Goal: Find contact information: Find contact information

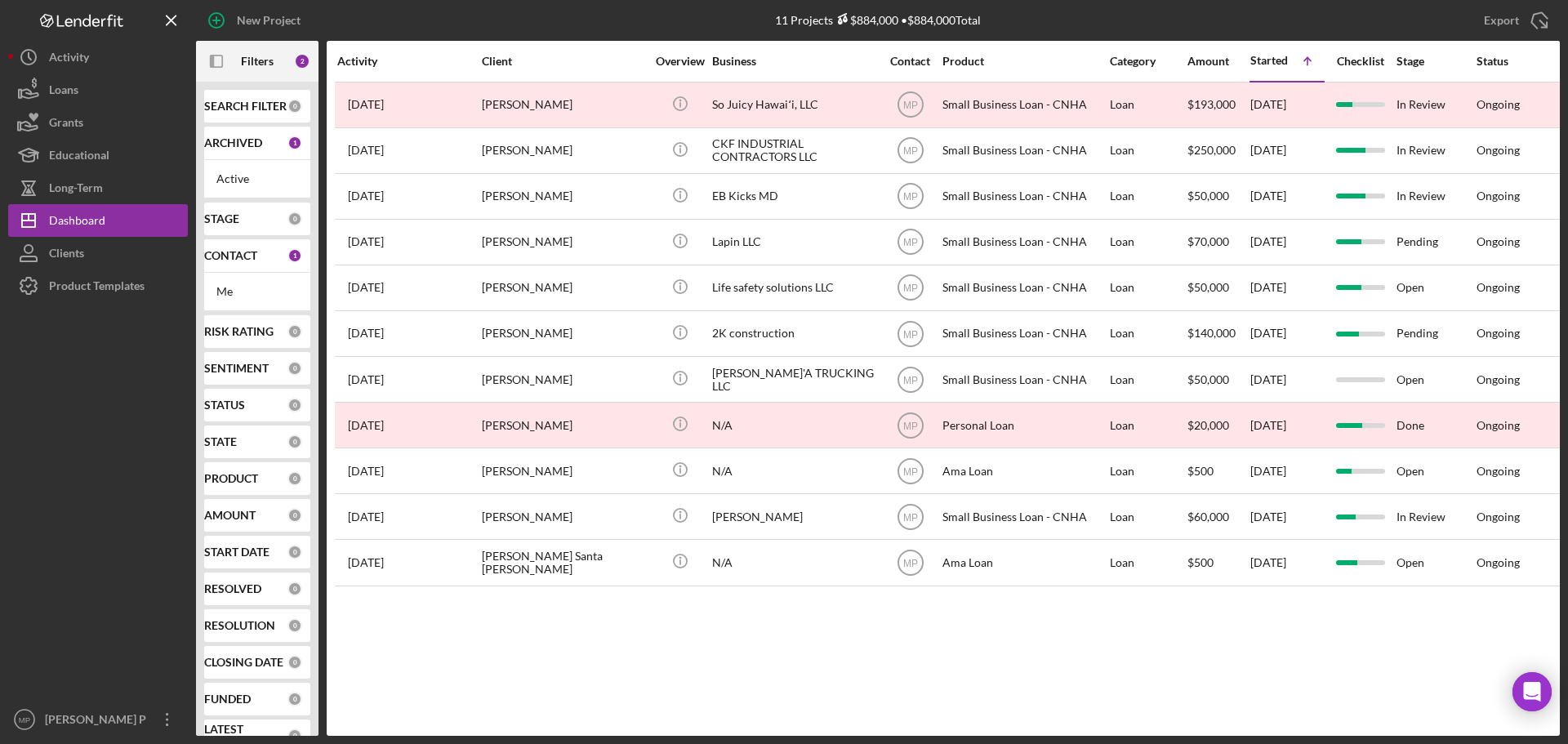
click at [729, 100] on div "So Juicy Hawaiʻi, LLC" at bounding box center [793, 104] width 164 height 43
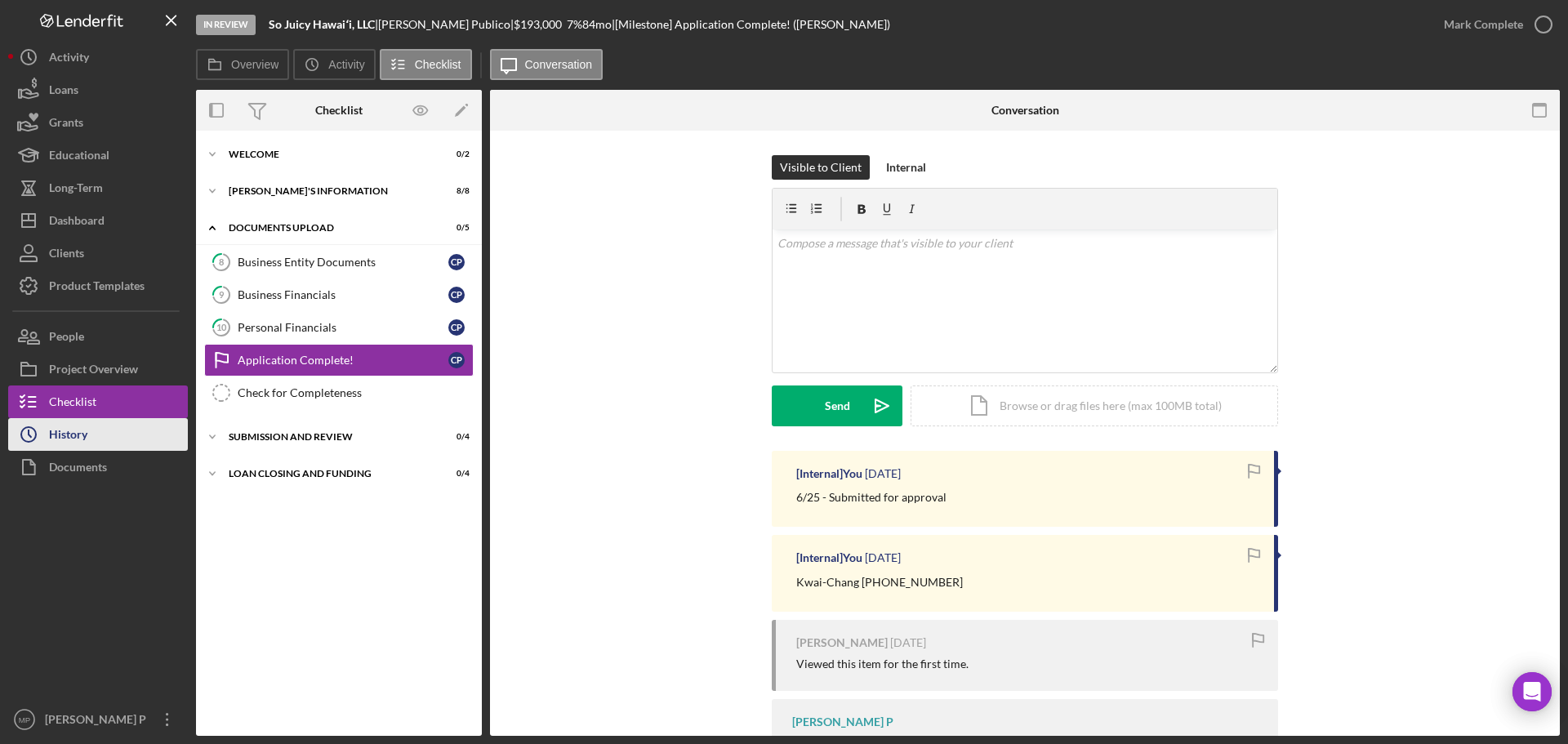
click at [74, 438] on div "History" at bounding box center [68, 436] width 38 height 36
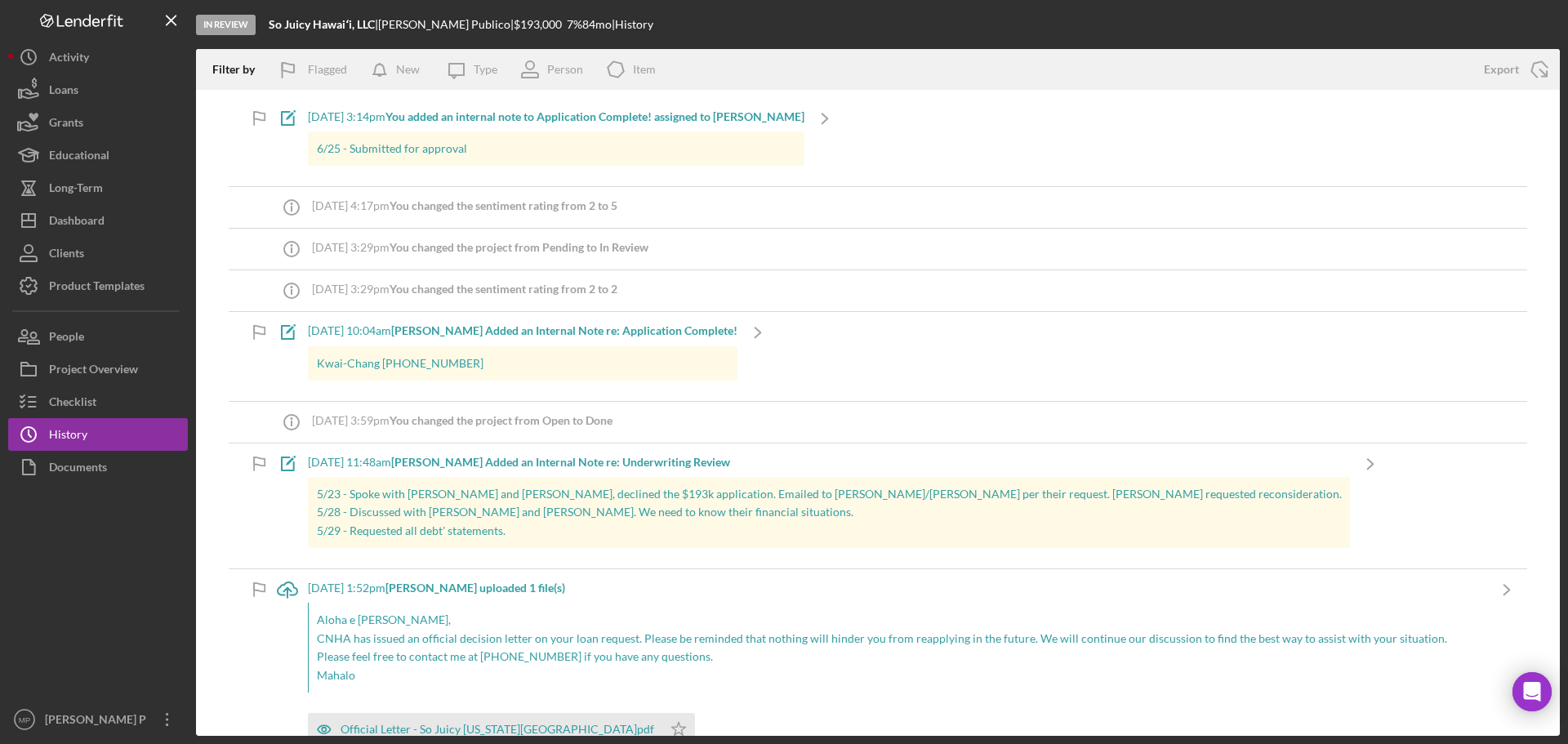
click at [455, 363] on p "Kwai-Chang [PHONE_NUMBER]" at bounding box center [523, 363] width 412 height 18
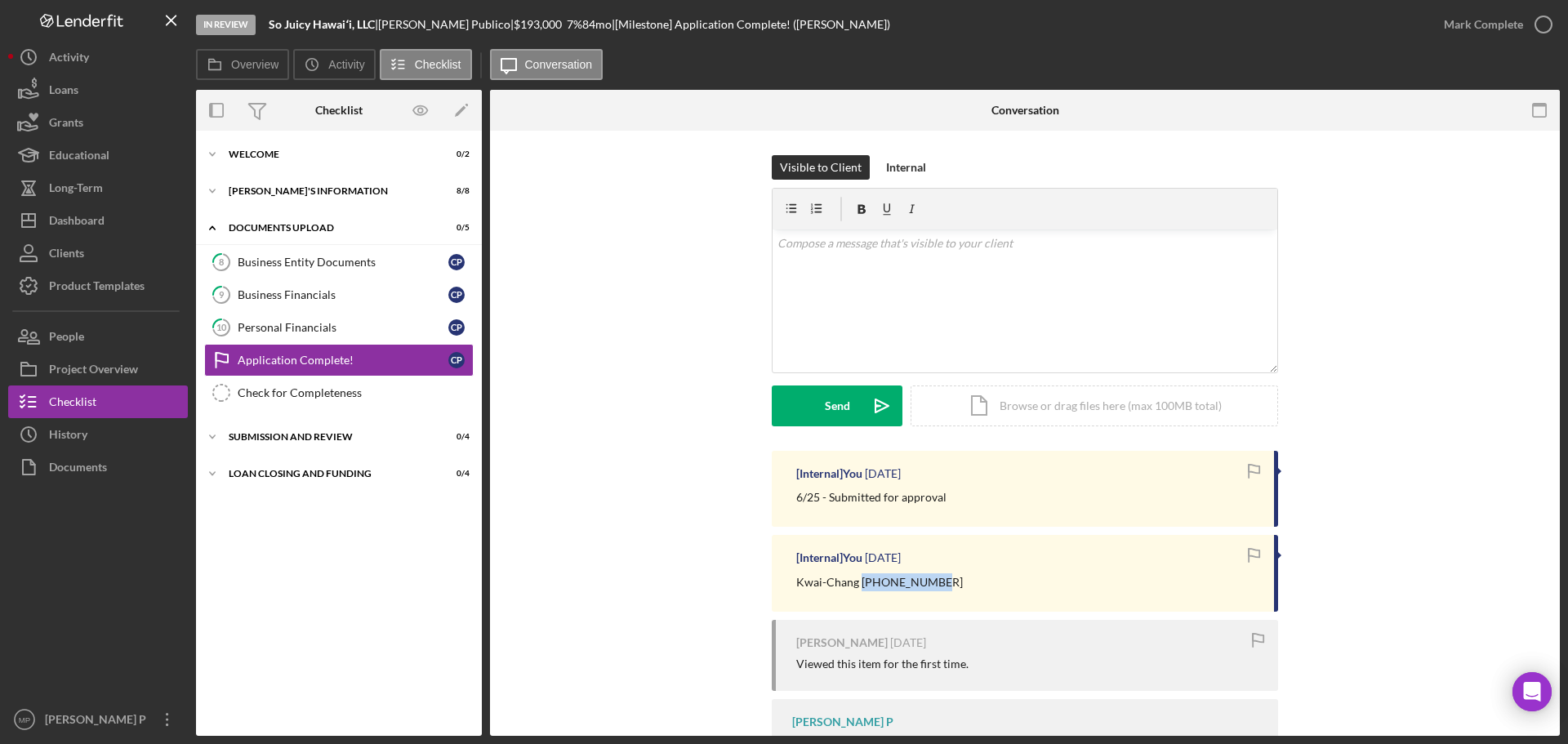
drag, startPoint x: 932, startPoint y: 580, endPoint x: 859, endPoint y: 584, distance: 73.1
click at [859, 584] on div "Kwai-Chang [PHONE_NUMBER]" at bounding box center [1026, 581] width 461 height 18
copy p "[PHONE_NUMBER]"
